Goal: Task Accomplishment & Management: Use online tool/utility

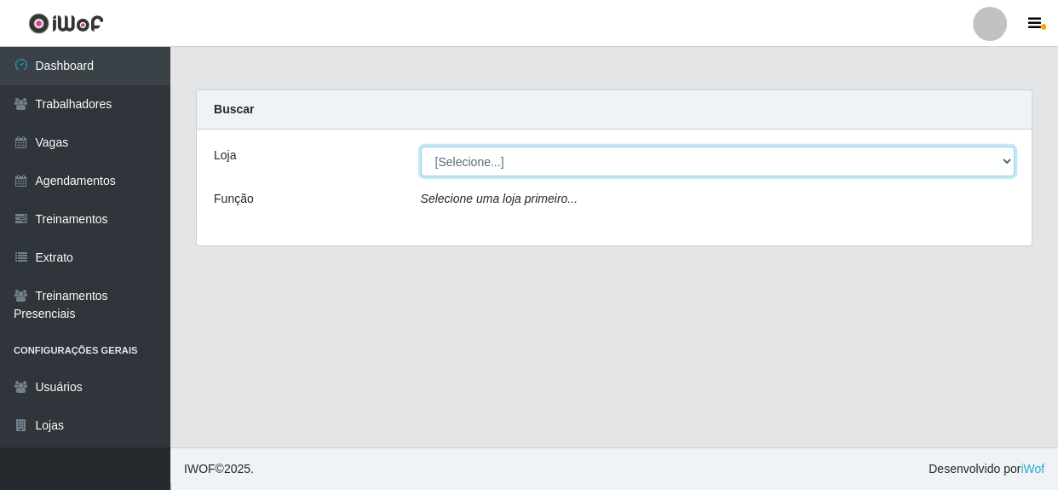
click at [624, 172] on select "[Selecione...] Rede Compras - CD Logistica" at bounding box center [718, 162] width 595 height 30
select select "429"
click at [421, 147] on select "[Selecione...] Rede Compras - CD Logistica" at bounding box center [718, 162] width 595 height 30
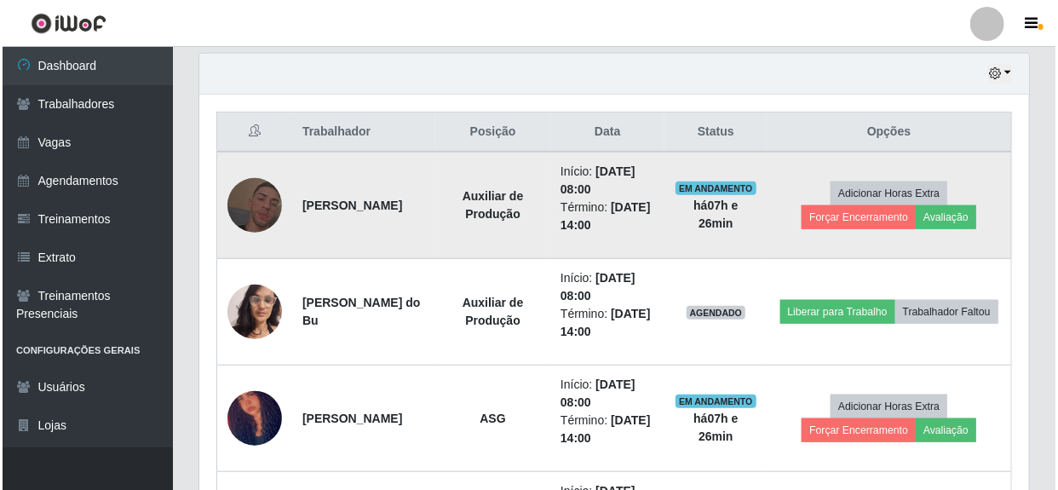
scroll to position [619, 0]
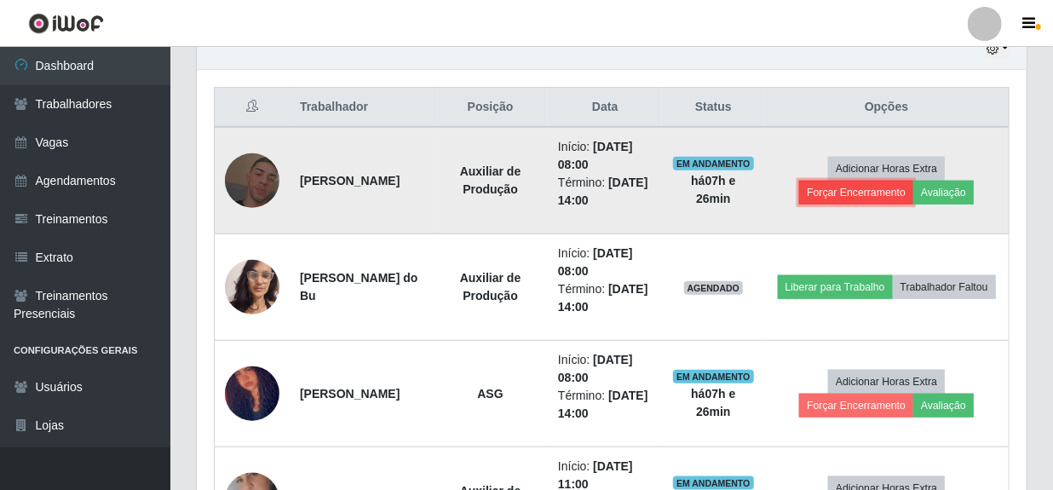
click at [860, 193] on button "Forçar Encerramento" at bounding box center [856, 193] width 114 height 24
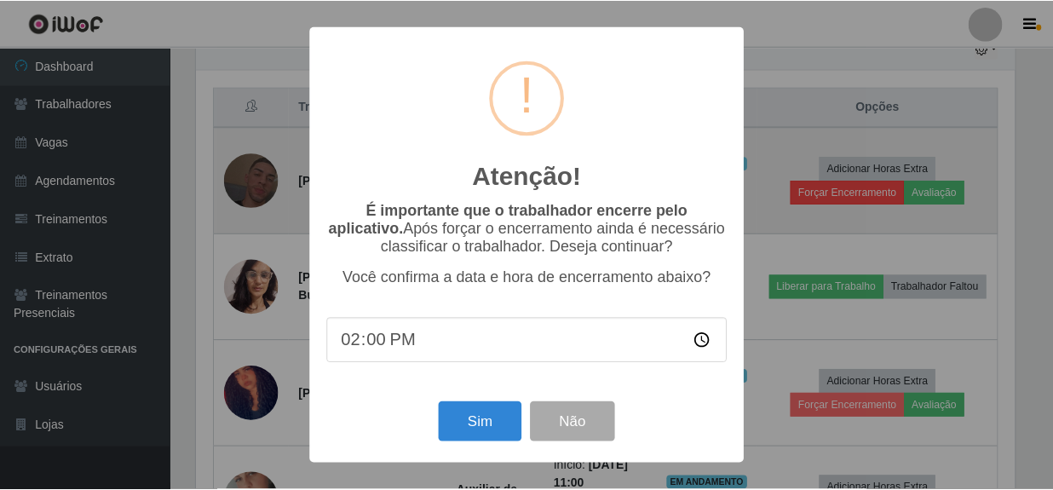
scroll to position [354, 822]
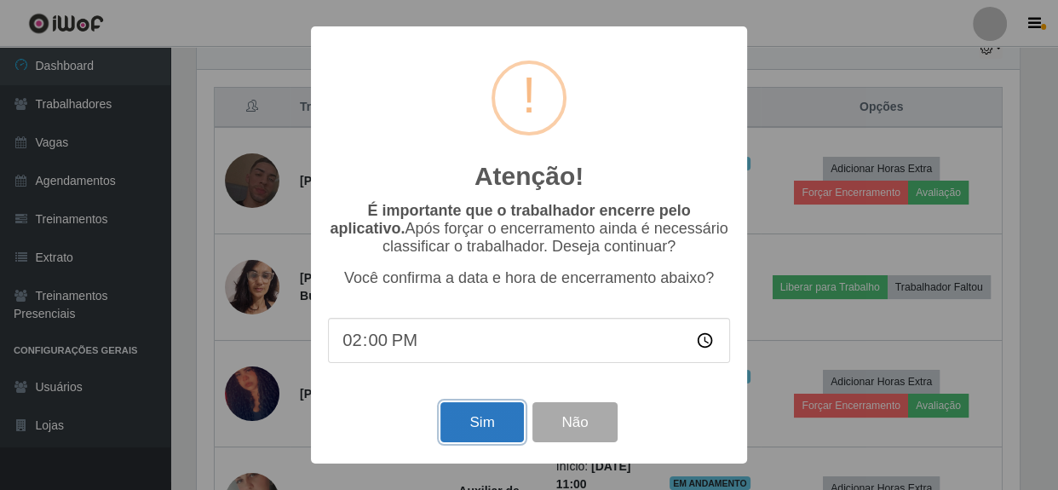
click at [491, 439] on button "Sim" at bounding box center [481, 422] width 83 height 40
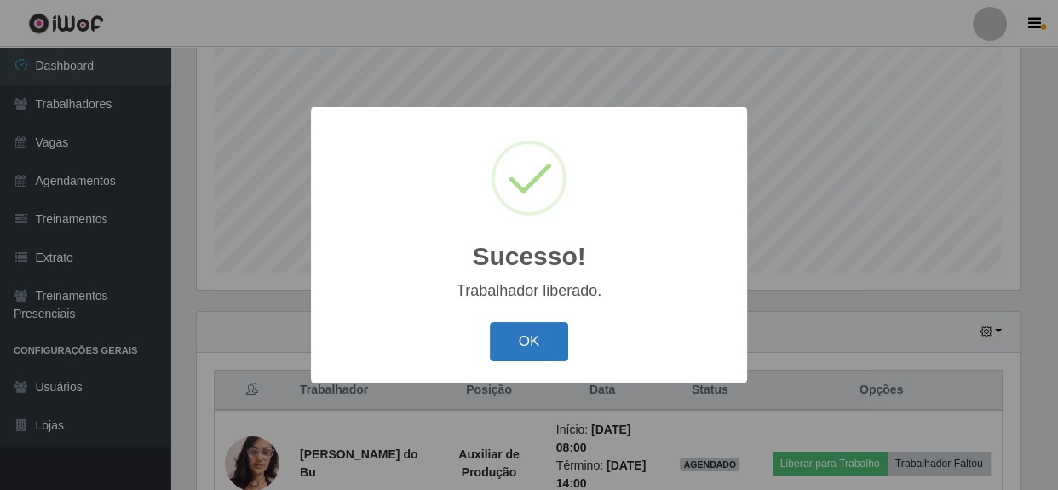
click at [539, 347] on button "OK" at bounding box center [529, 342] width 79 height 40
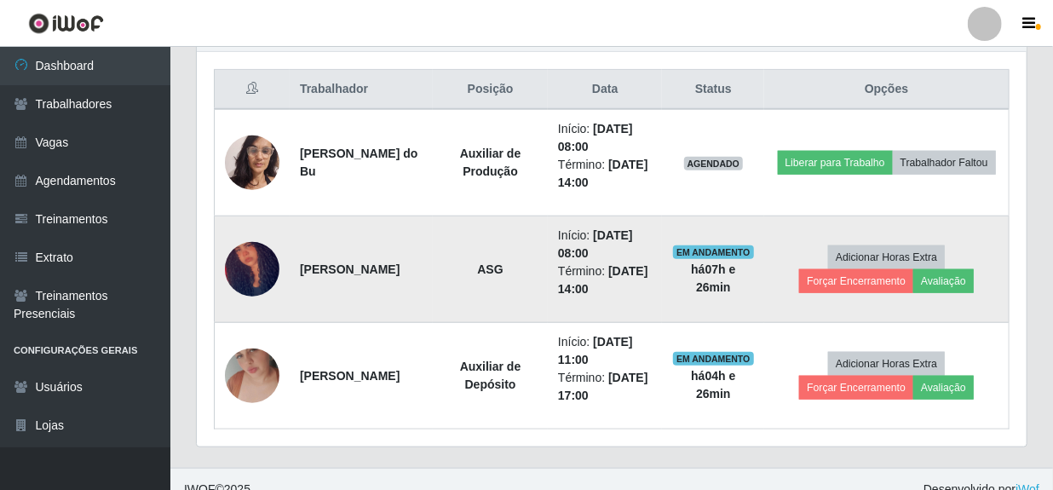
scroll to position [647, 0]
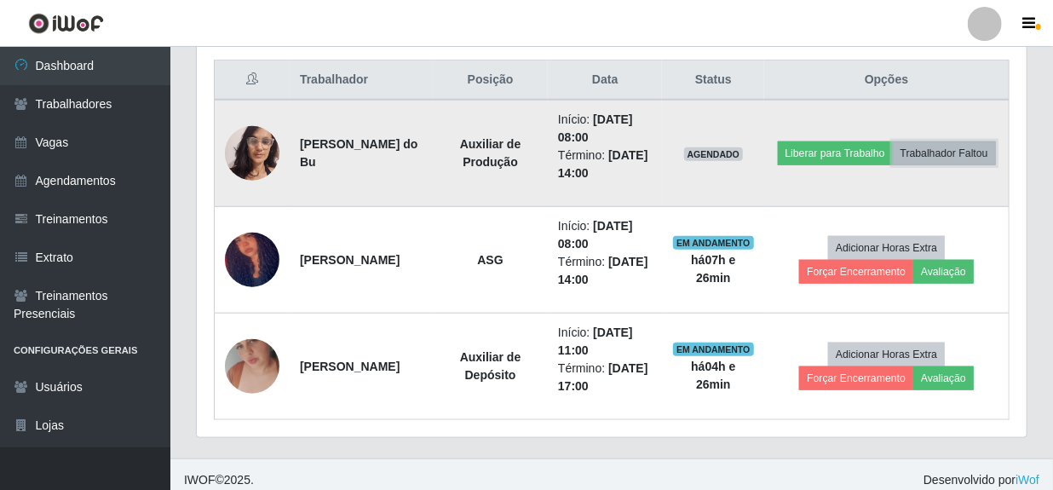
click at [893, 165] on button "Trabalhador Faltou" at bounding box center [944, 153] width 103 height 24
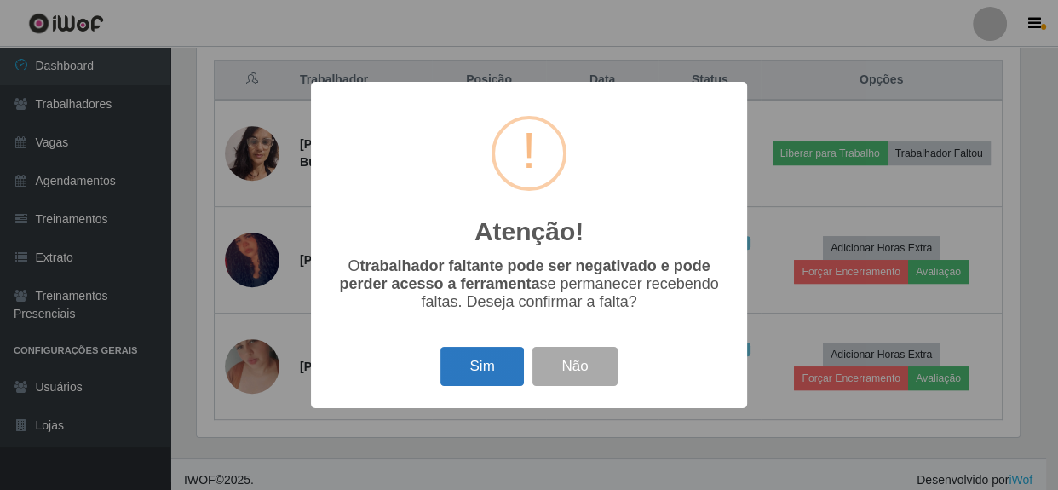
click at [486, 374] on button "Sim" at bounding box center [481, 367] width 83 height 40
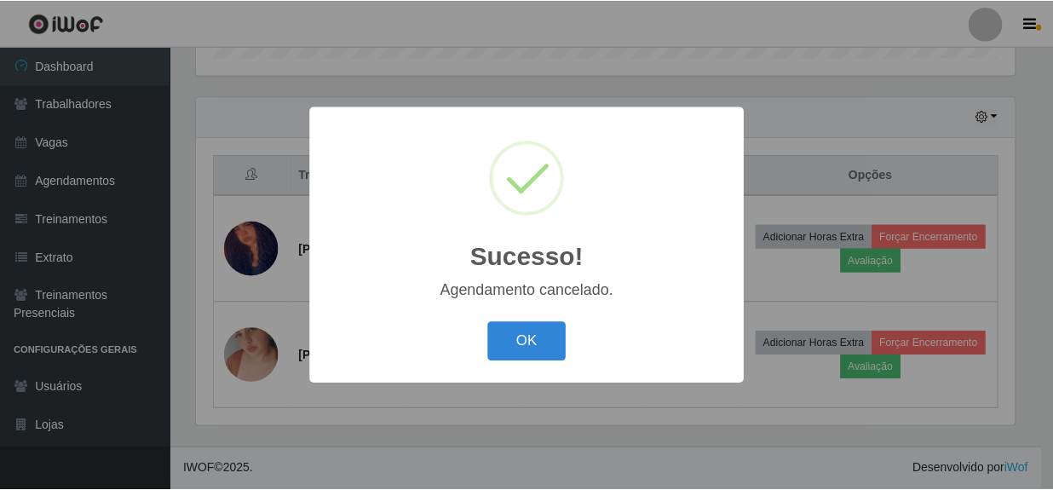
scroll to position [549, 0]
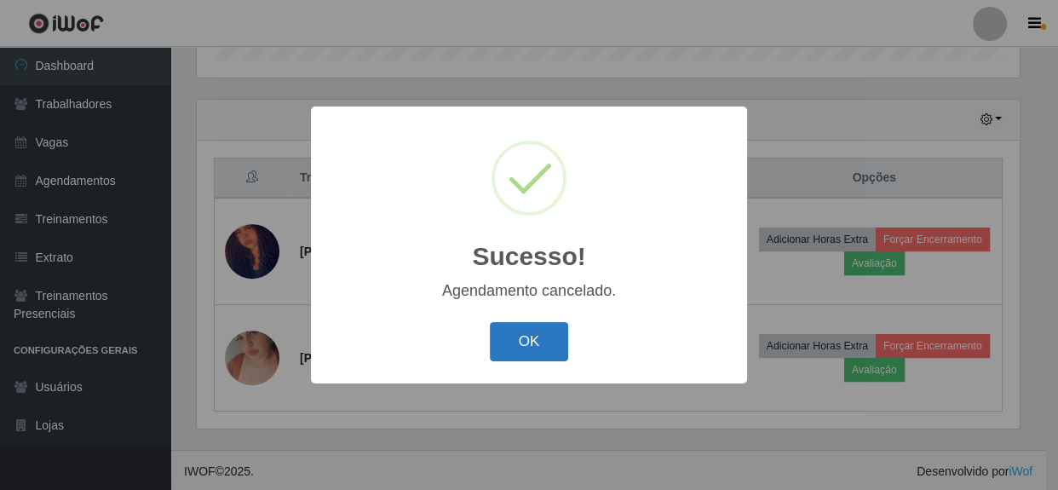
click at [537, 337] on button "OK" at bounding box center [529, 342] width 79 height 40
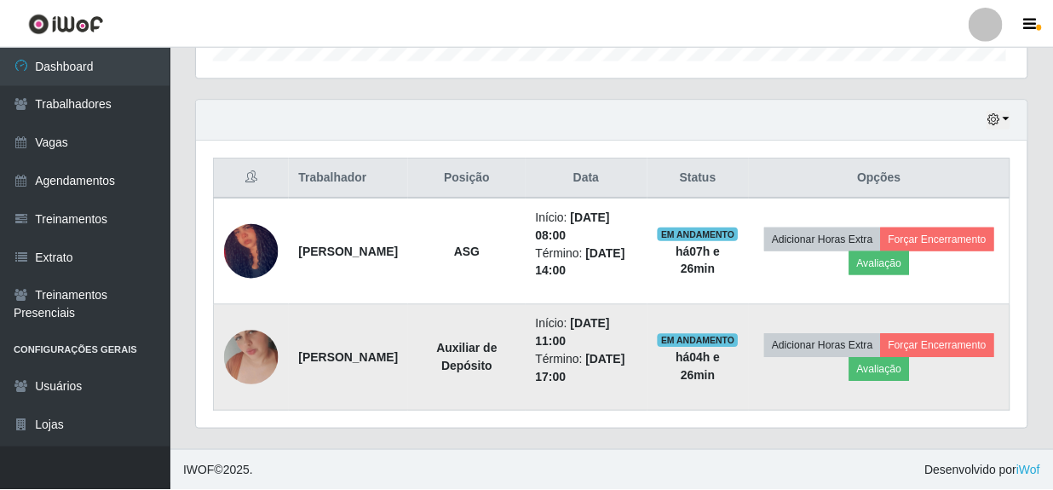
scroll to position [354, 830]
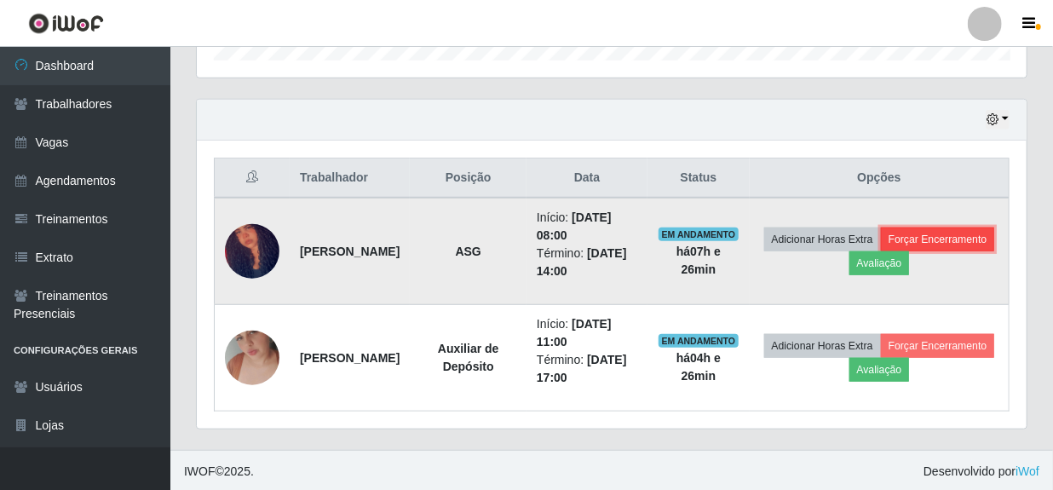
click at [881, 251] on button "Forçar Encerramento" at bounding box center [938, 239] width 114 height 24
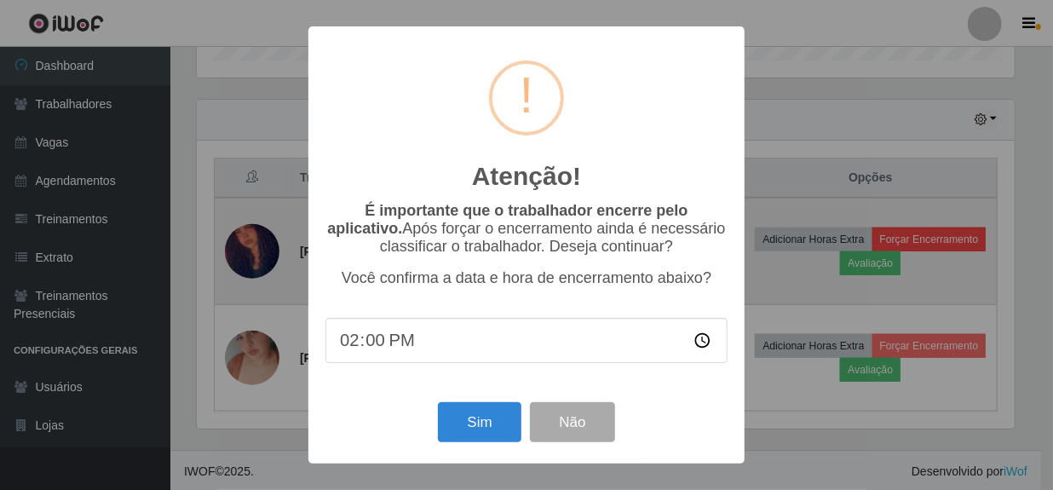
scroll to position [354, 822]
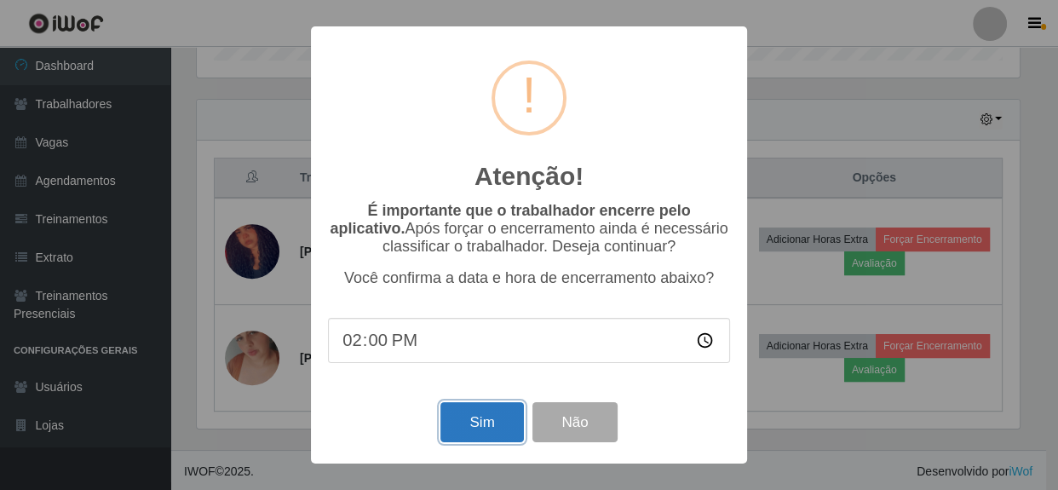
click at [494, 421] on button "Sim" at bounding box center [481, 422] width 83 height 40
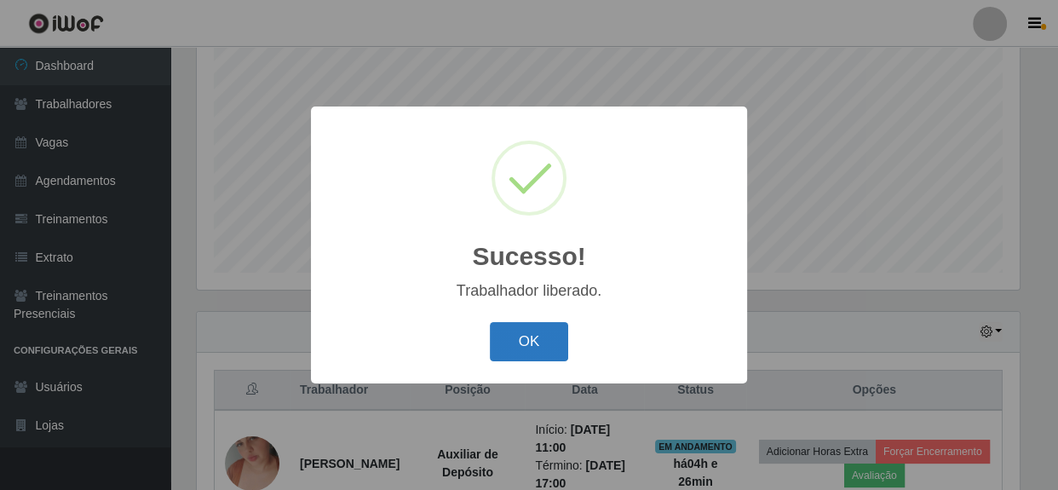
click at [547, 336] on button "OK" at bounding box center [529, 342] width 79 height 40
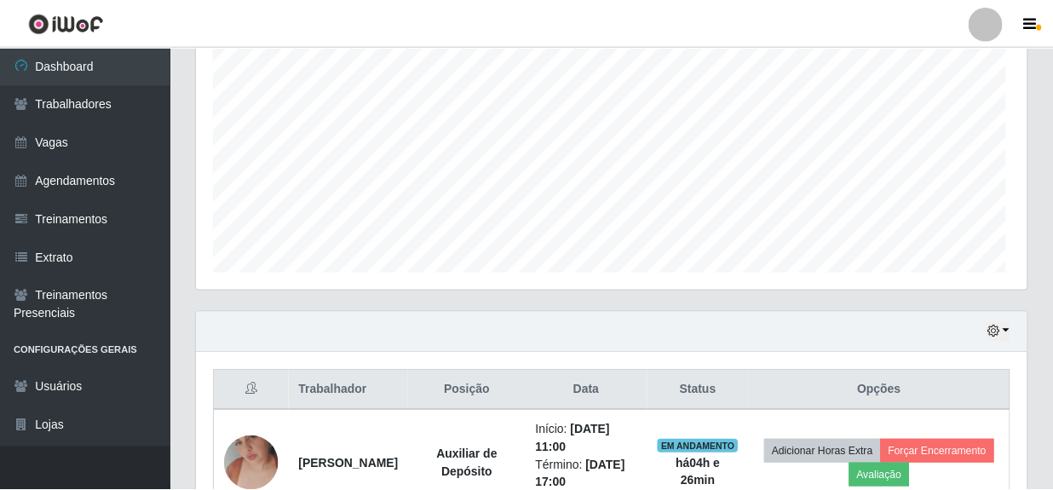
scroll to position [0, 0]
